Goal: Task Accomplishment & Management: Use online tool/utility

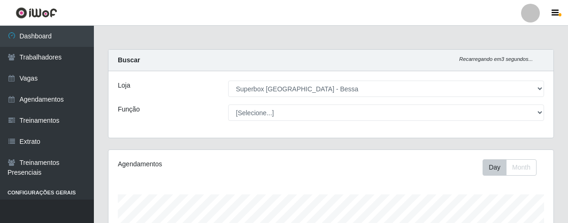
select select "206"
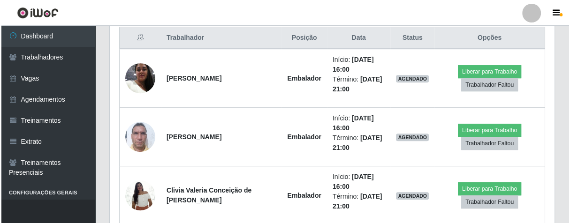
scroll to position [194, 444]
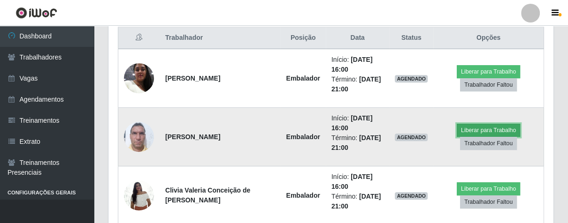
click at [478, 131] on button "Liberar para Trabalho" at bounding box center [487, 130] width 63 height 13
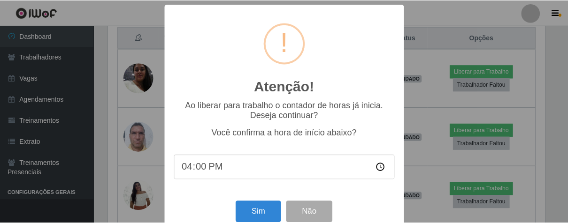
scroll to position [21, 0]
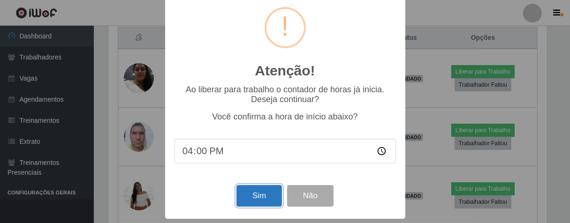
click at [262, 192] on button "Sim" at bounding box center [259, 196] width 46 height 22
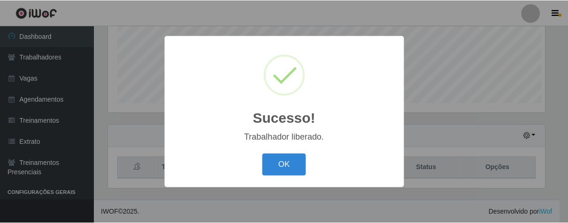
scroll to position [194, 439]
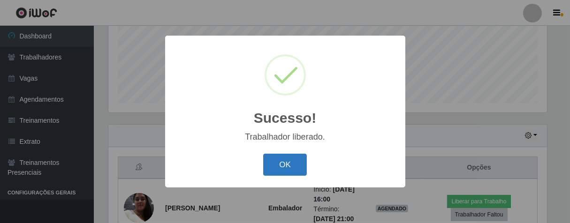
click at [274, 175] on button "OK" at bounding box center [285, 165] width 44 height 22
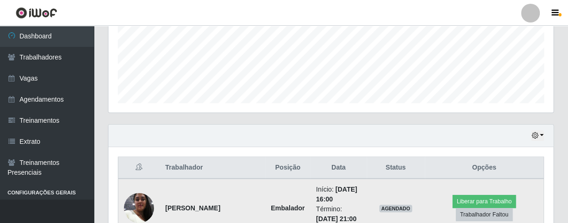
scroll to position [284, 0]
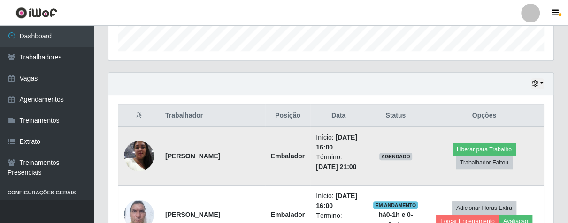
click at [142, 160] on img at bounding box center [139, 156] width 30 height 40
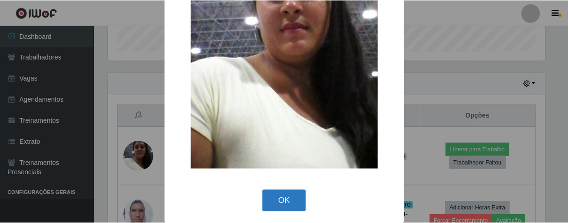
scroll to position [109, 0]
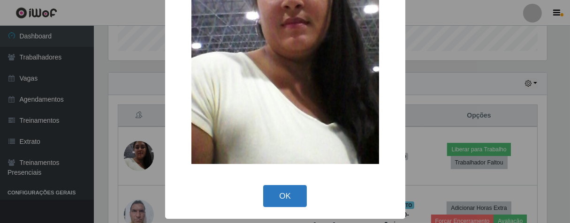
click at [264, 194] on button "OK" at bounding box center [285, 196] width 44 height 22
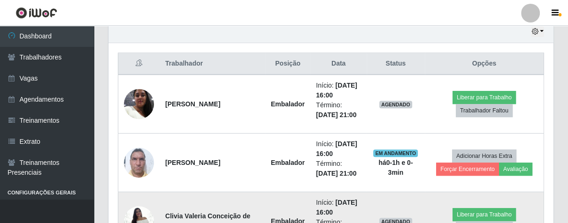
scroll to position [440, 0]
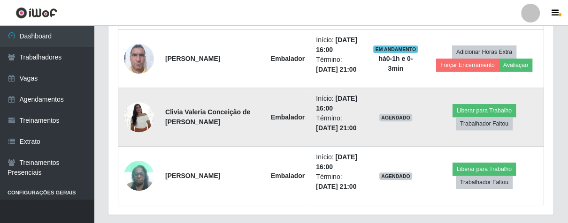
click at [145, 123] on img at bounding box center [139, 117] width 30 height 40
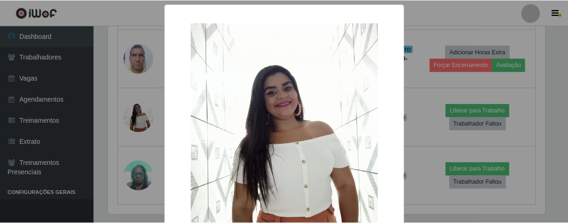
scroll to position [109, 0]
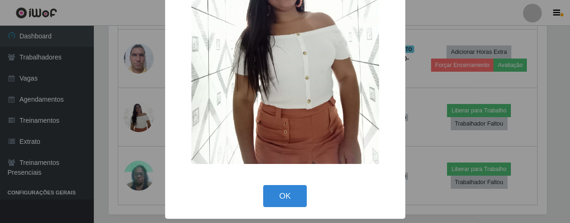
drag, startPoint x: 273, startPoint y: 197, endPoint x: 268, endPoint y: 169, distance: 28.5
click at [271, 188] on button "OK" at bounding box center [285, 196] width 44 height 22
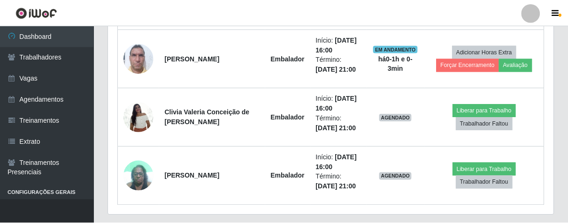
scroll to position [194, 444]
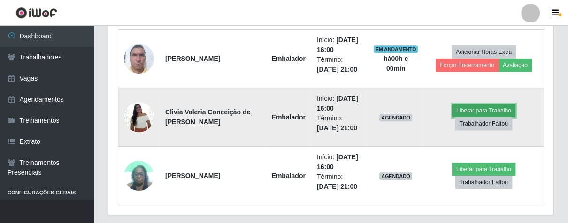
click at [499, 106] on button "Liberar para Trabalho" at bounding box center [483, 110] width 63 height 13
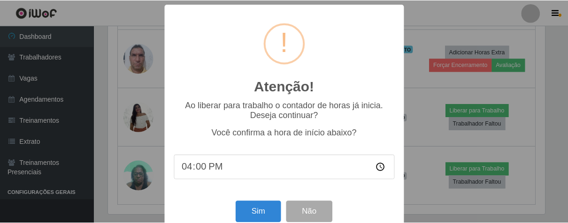
scroll to position [21, 0]
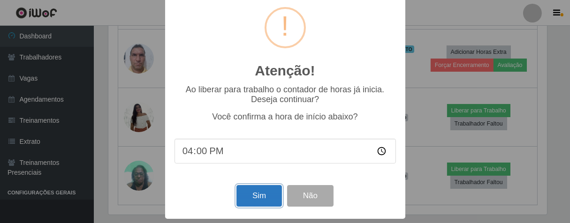
click at [243, 198] on button "Sim" at bounding box center [259, 196] width 46 height 22
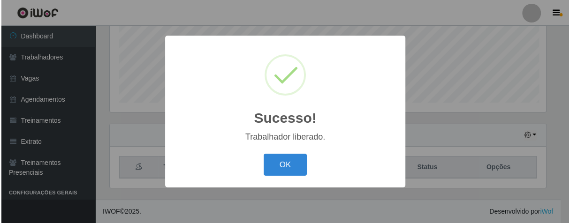
scroll to position [194, 439]
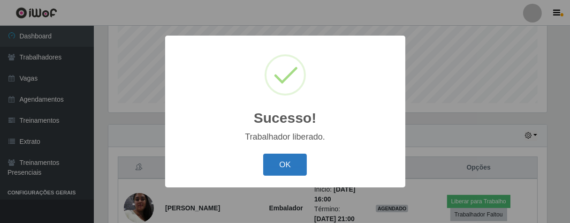
click at [278, 164] on button "OK" at bounding box center [285, 165] width 44 height 22
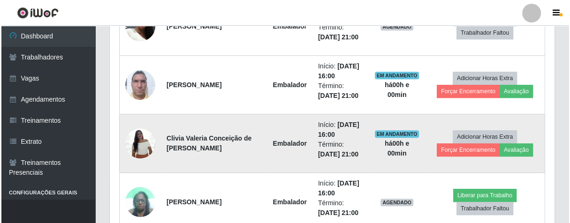
scroll to position [362, 0]
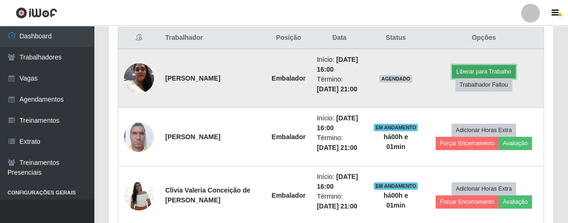
click at [463, 71] on button "Liberar para Trabalho" at bounding box center [483, 71] width 63 height 13
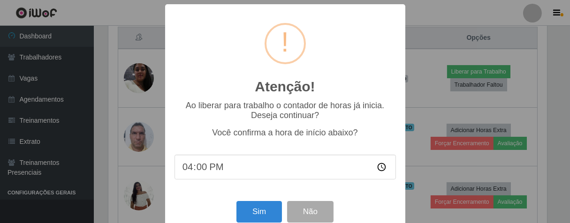
scroll to position [21, 0]
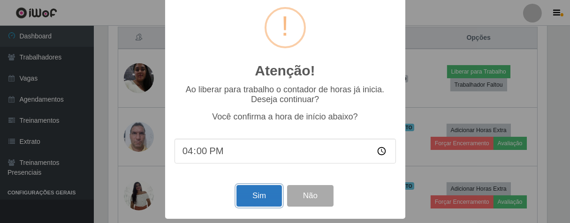
click at [250, 190] on button "Sim" at bounding box center [259, 196] width 46 height 22
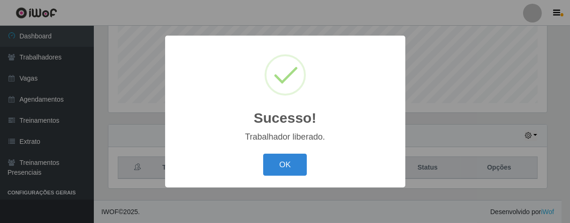
scroll to position [468884, 468640]
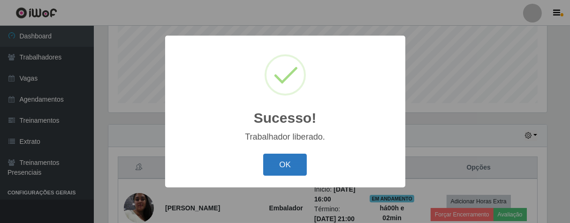
click at [268, 163] on button "OK" at bounding box center [285, 165] width 44 height 22
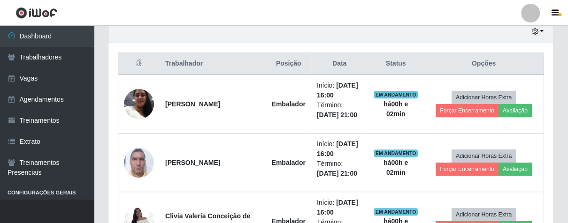
scroll to position [440, 0]
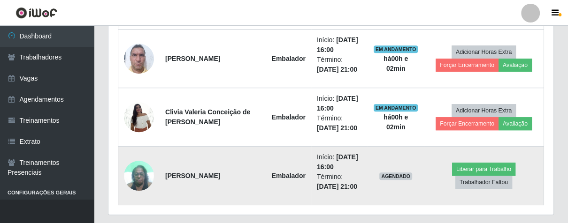
click at [144, 181] on img at bounding box center [139, 176] width 30 height 40
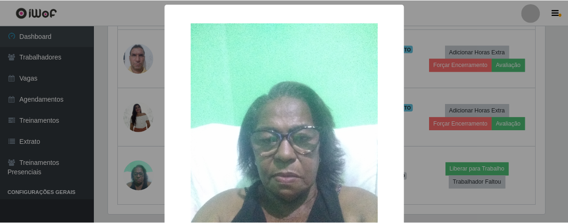
scroll to position [104, 0]
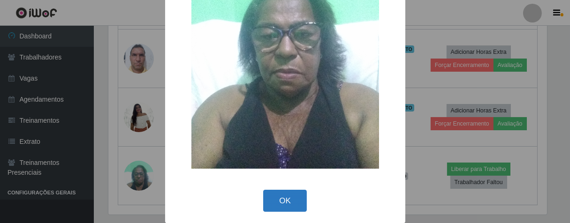
click at [270, 201] on button "OK" at bounding box center [285, 201] width 44 height 22
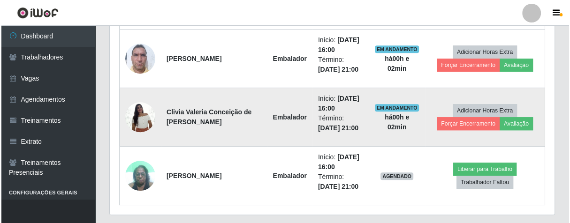
scroll to position [194, 444]
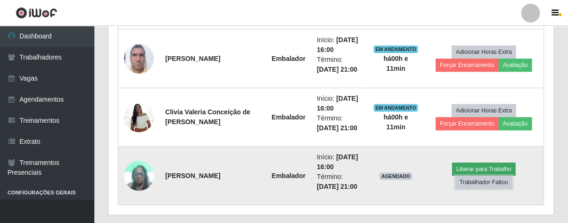
click at [497, 174] on td "Liberar para Trabalho Trabalhador Faltou" at bounding box center [484, 176] width 120 height 59
click at [497, 165] on button "Liberar para Trabalho" at bounding box center [483, 169] width 63 height 13
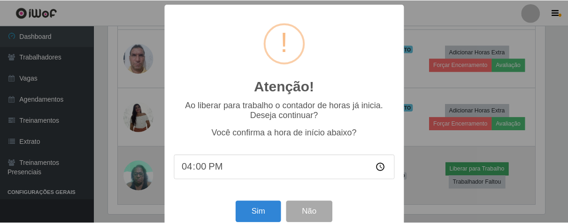
scroll to position [194, 439]
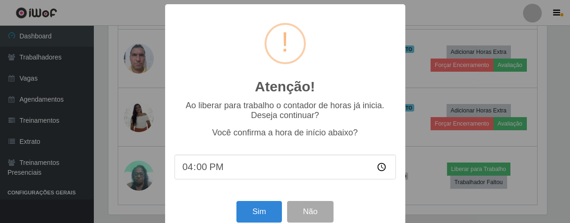
click at [195, 173] on input "16:00" at bounding box center [284, 167] width 221 height 25
type input "16:09"
click at [257, 217] on button "Sim" at bounding box center [259, 212] width 46 height 22
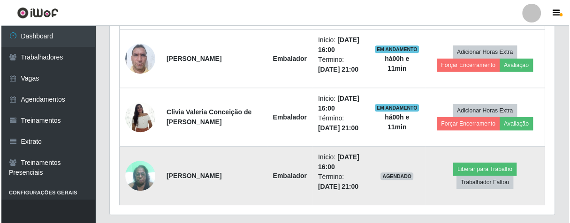
scroll to position [232, 0]
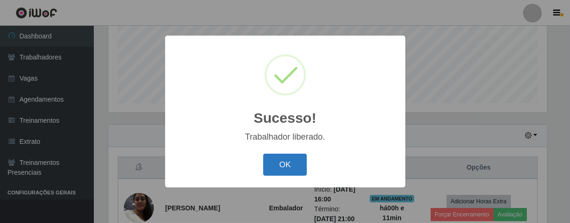
click at [293, 167] on button "OK" at bounding box center [285, 165] width 44 height 22
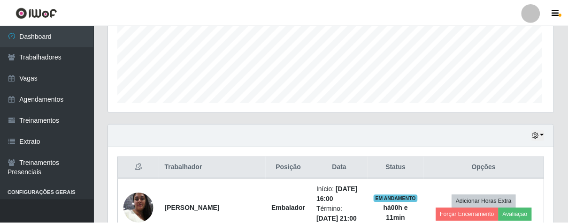
scroll to position [194, 444]
